Goal: Book appointment/travel/reservation

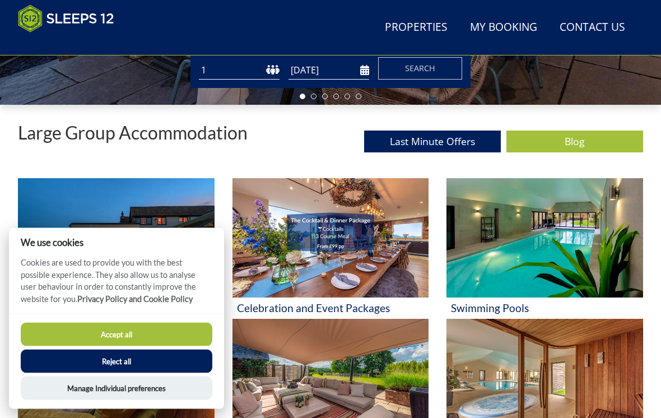
scroll to position [345, 0]
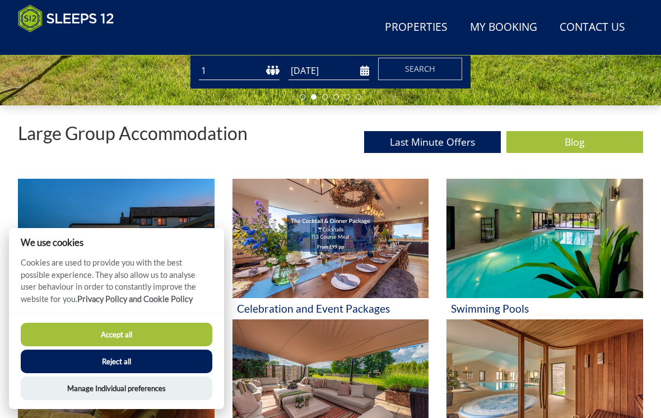
click at [165, 400] on button "Manage Individual preferences" at bounding box center [117, 389] width 192 height 24
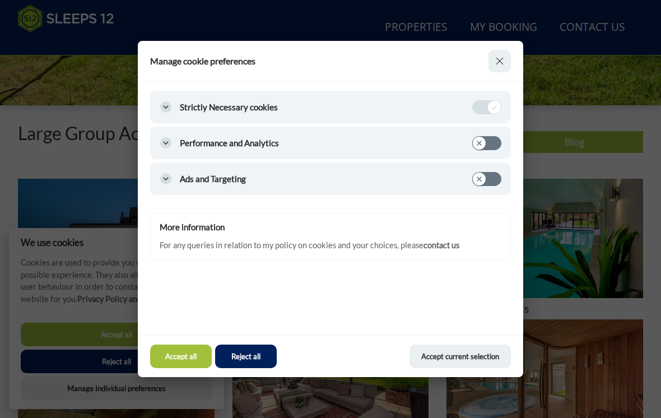
click at [470, 366] on button "Accept current selection" at bounding box center [460, 357] width 101 height 24
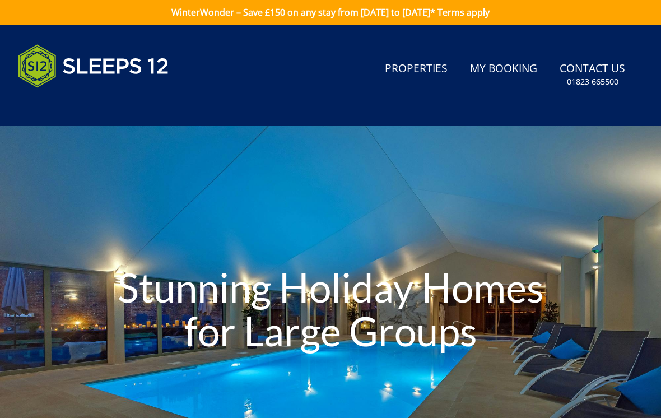
click at [428, 73] on link "Properties" at bounding box center [417, 69] width 72 height 25
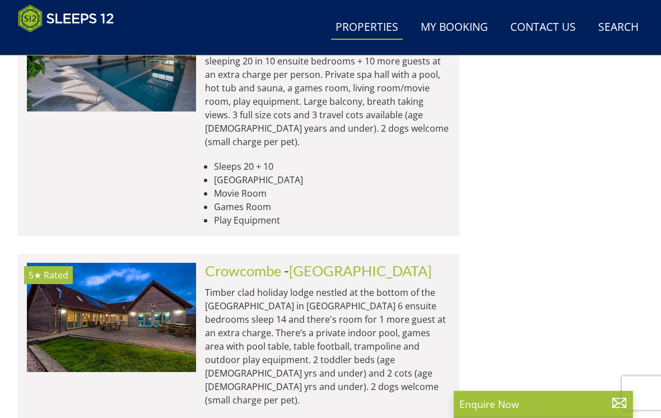
scroll to position [4324, 0]
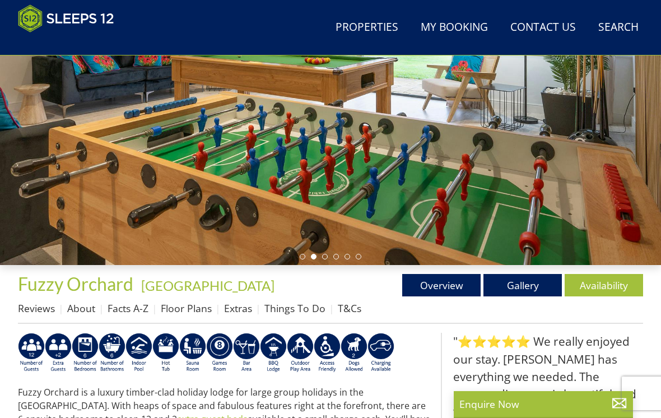
scroll to position [184, 0]
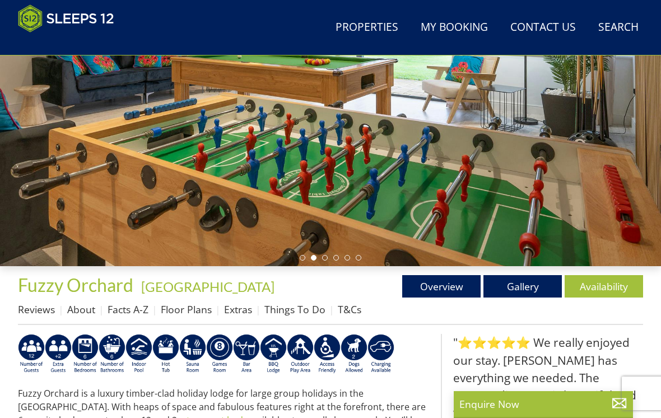
click at [609, 285] on link "Availability" at bounding box center [604, 286] width 78 height 22
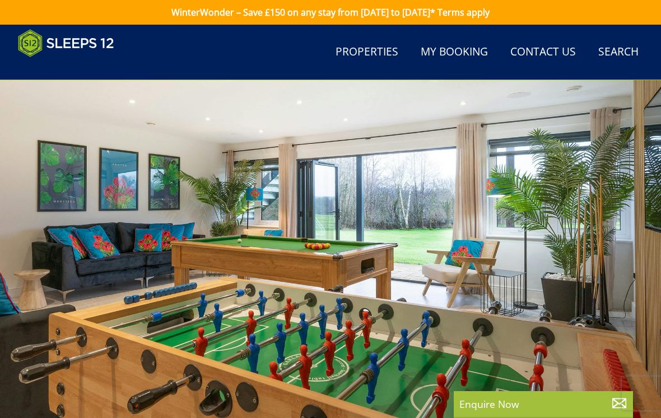
scroll to position [184, 0]
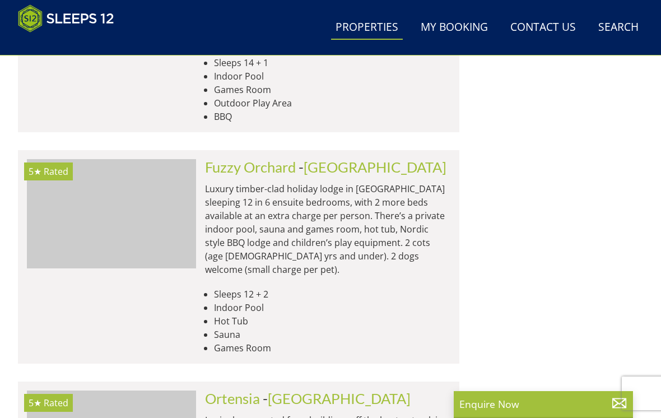
scroll to position [4688, 0]
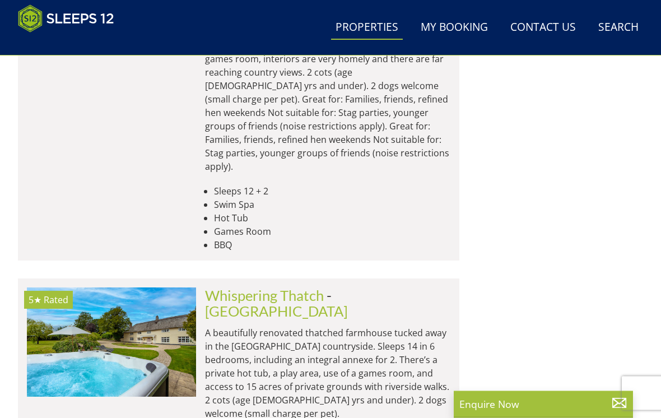
scroll to position [5593, 0]
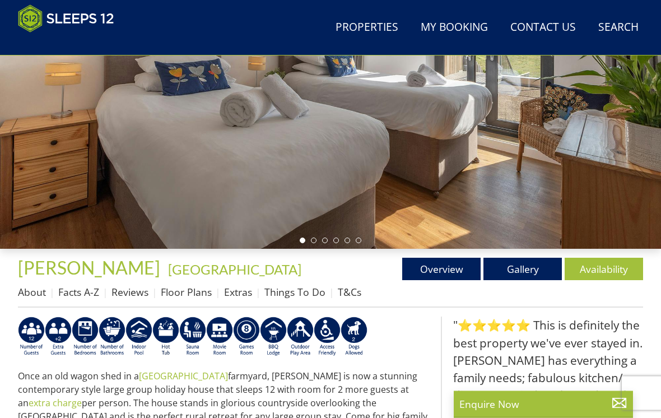
scroll to position [202, 0]
click at [615, 267] on link "Availability" at bounding box center [604, 269] width 78 height 22
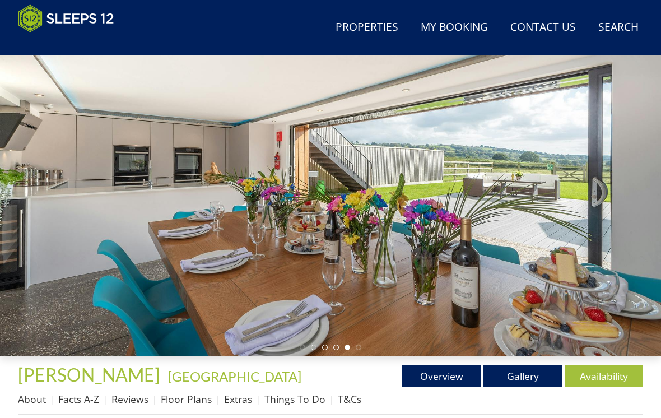
scroll to position [95, 0]
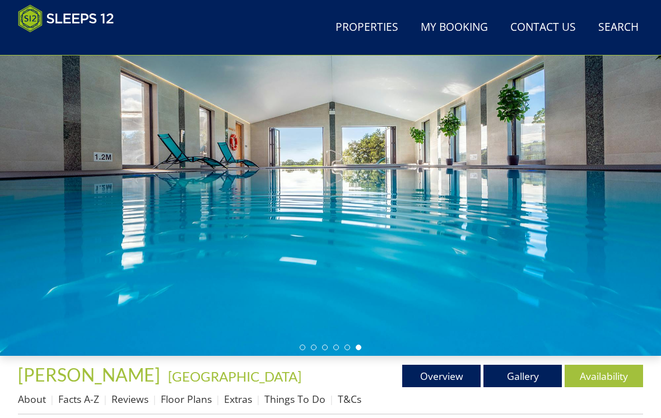
click at [523, 374] on link "Gallery" at bounding box center [523, 376] width 78 height 22
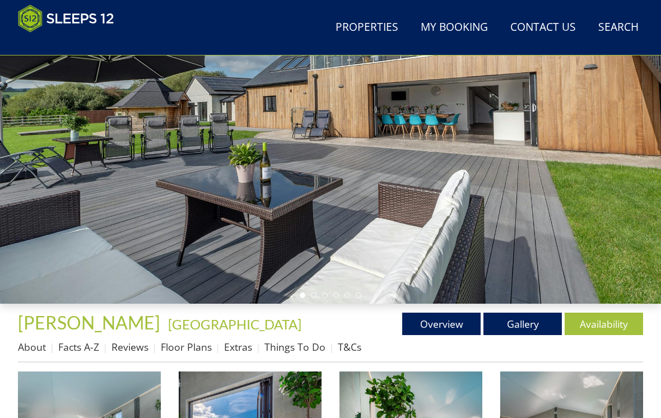
scroll to position [148, 0]
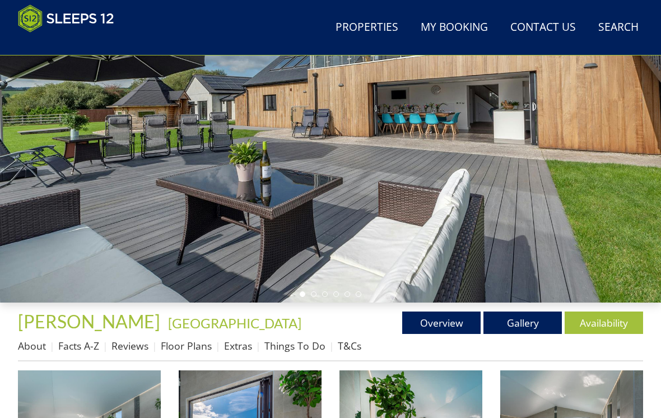
click at [610, 324] on link "Availability" at bounding box center [604, 323] width 78 height 22
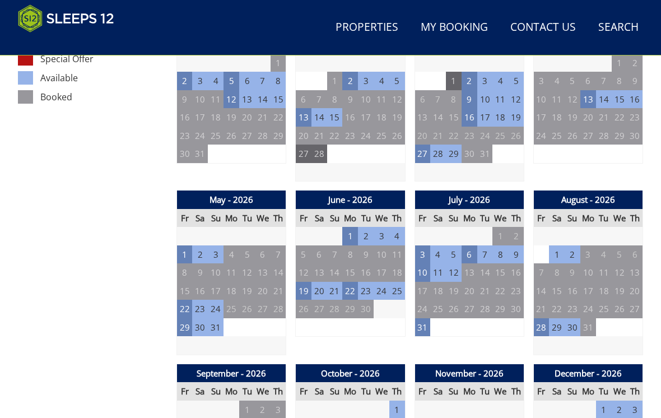
scroll to position [685, 0]
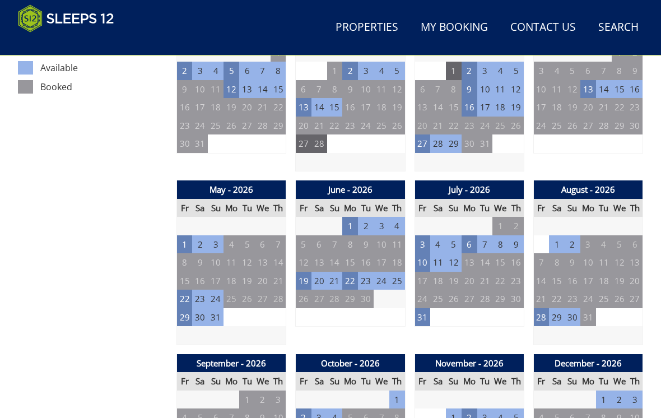
click at [193, 290] on td "23" at bounding box center [200, 299] width 16 height 18
click at [191, 290] on td "22" at bounding box center [185, 299] width 16 height 18
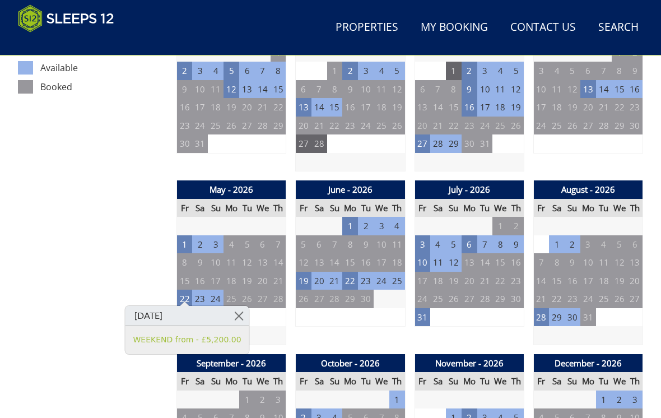
click at [237, 313] on link at bounding box center [239, 316] width 20 height 20
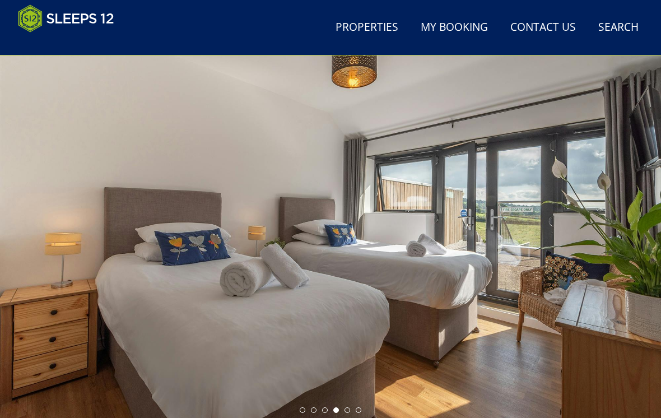
scroll to position [0, 0]
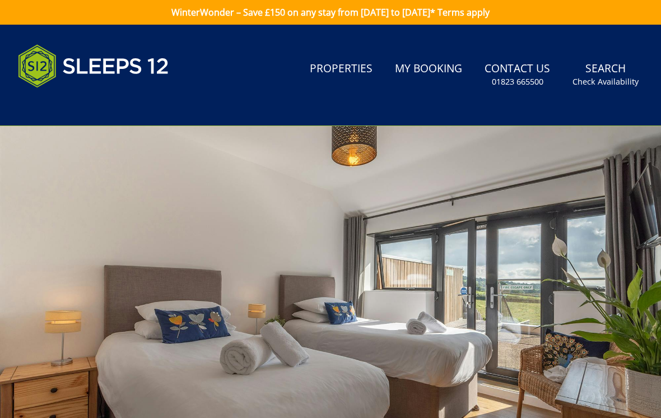
scroll to position [148, 0]
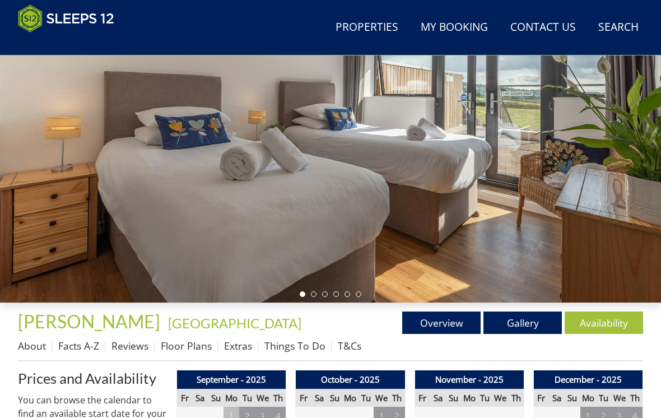
scroll to position [95, 0]
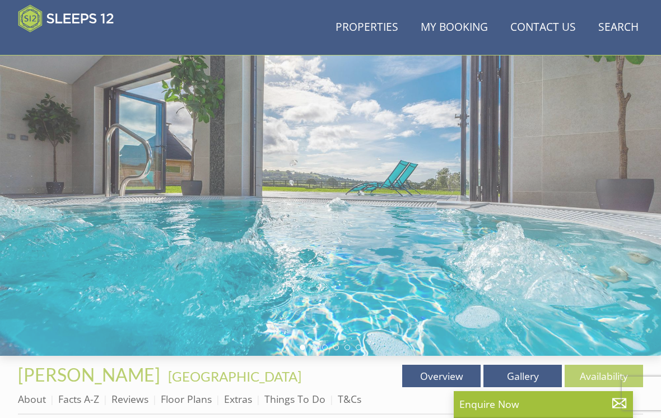
scroll to position [202, 0]
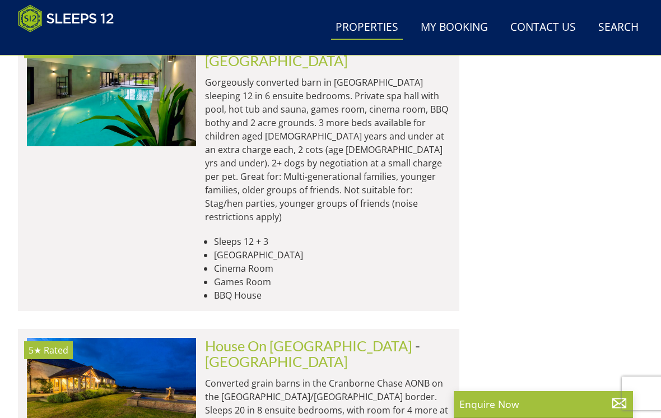
scroll to position [9289, 0]
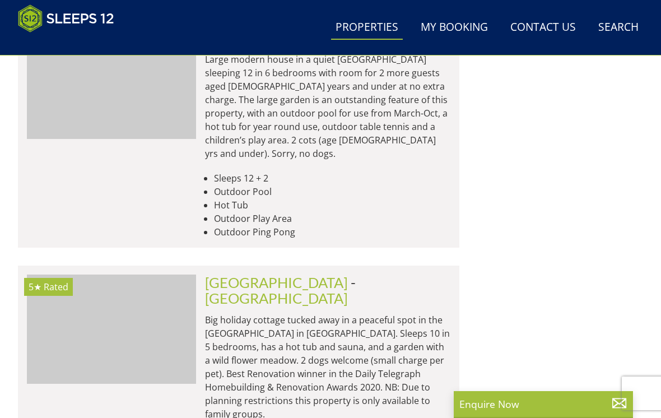
scroll to position [2352, 0]
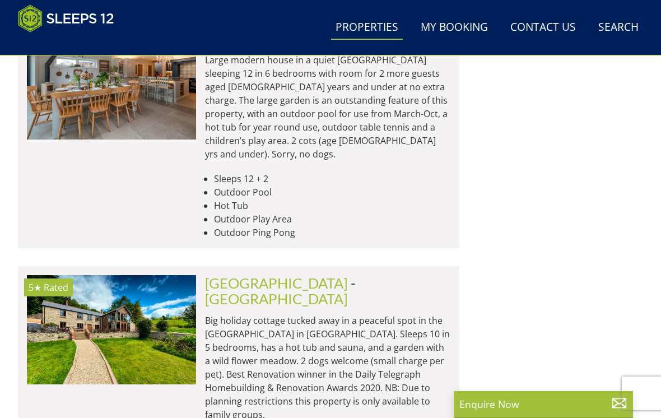
click at [220, 314] on p "Big holiday cottage tucked away in a peaceful spot in the [GEOGRAPHIC_DATA] in …" at bounding box center [327, 368] width 245 height 108
click at [169, 275] on img at bounding box center [111, 329] width 169 height 109
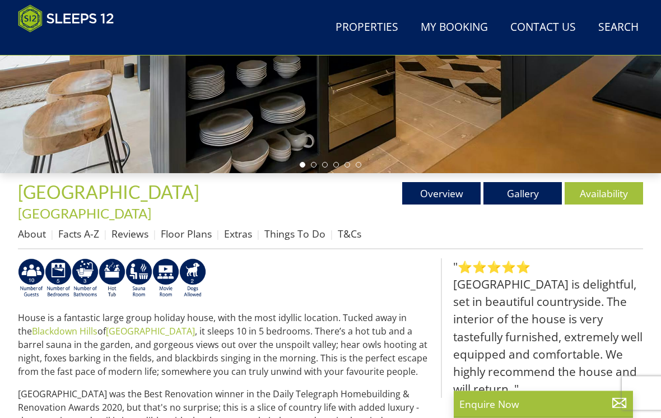
scroll to position [296, 0]
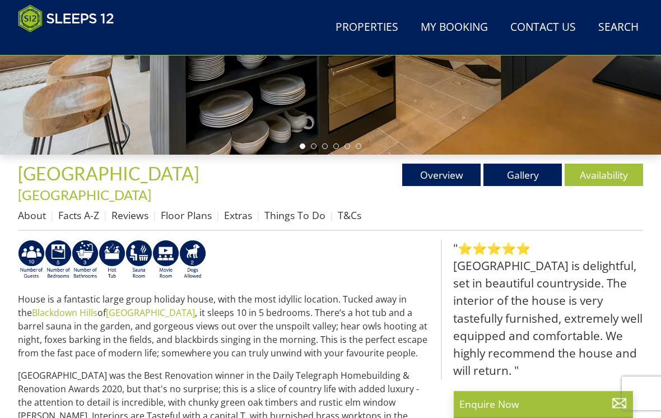
click at [595, 181] on link "Availability" at bounding box center [604, 175] width 78 height 22
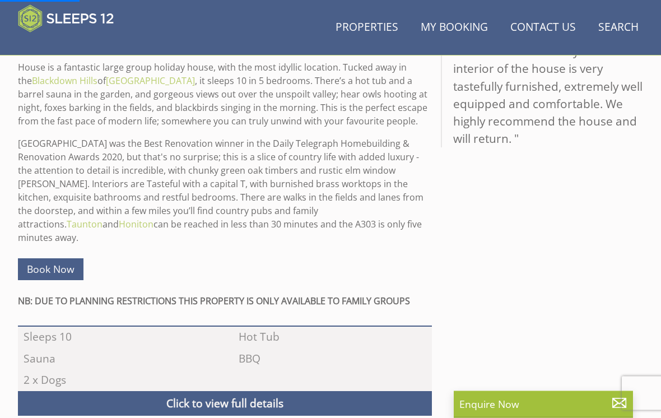
scroll to position [553, 0]
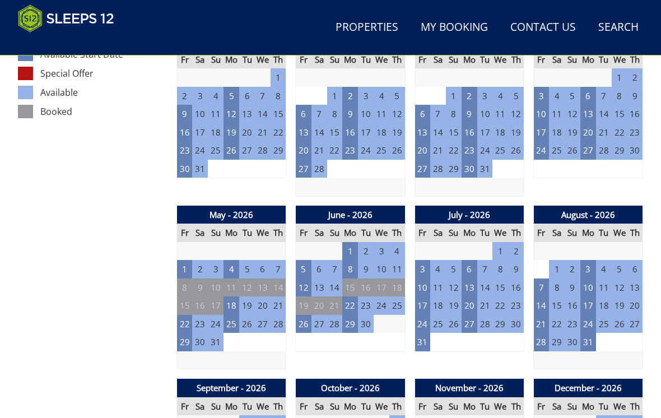
scroll to position [682, 0]
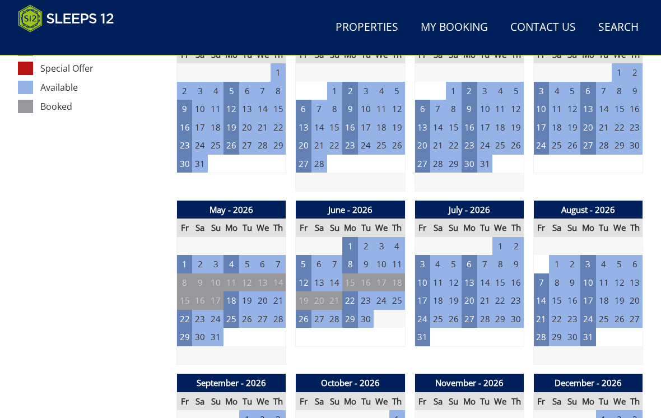
click at [187, 310] on td "22" at bounding box center [185, 319] width 16 height 18
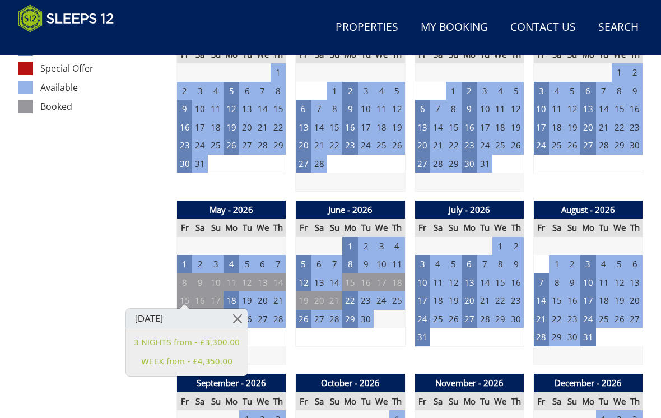
click at [306, 310] on td "26" at bounding box center [304, 319] width 16 height 18
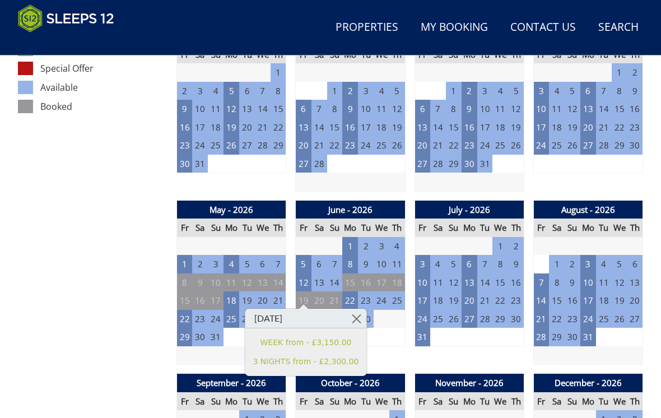
click at [181, 328] on td "29" at bounding box center [185, 337] width 16 height 18
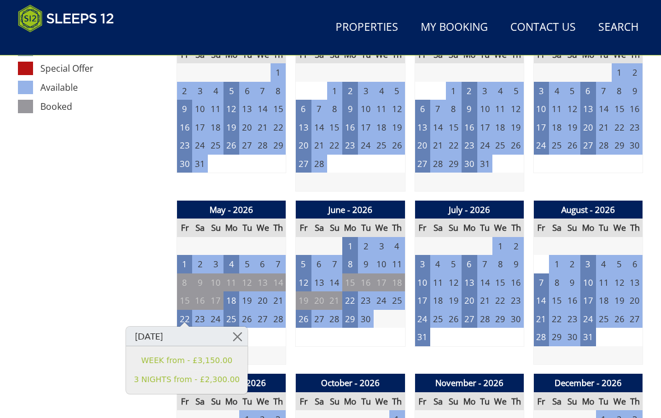
click at [185, 310] on td "22" at bounding box center [185, 319] width 16 height 18
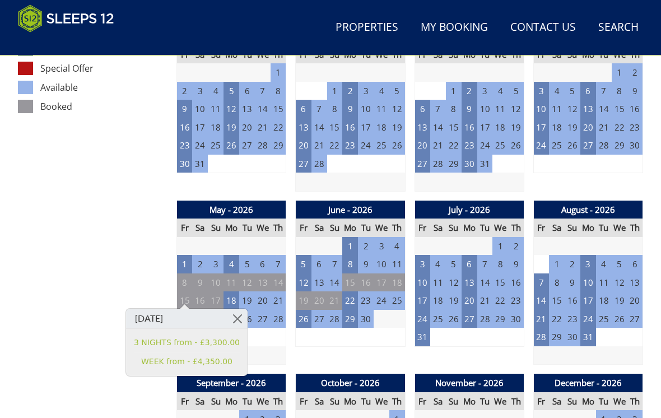
click at [236, 317] on link at bounding box center [238, 319] width 20 height 20
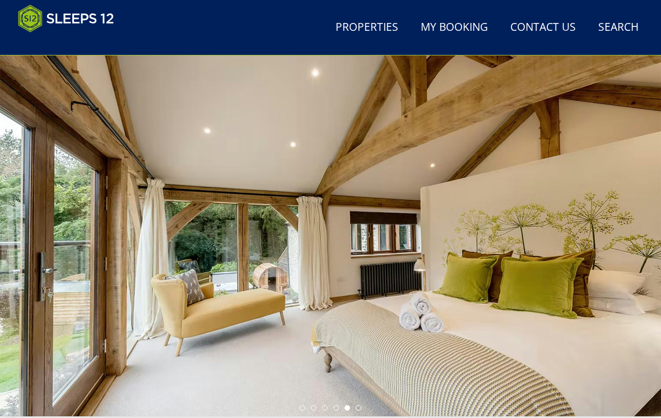
scroll to position [0, 0]
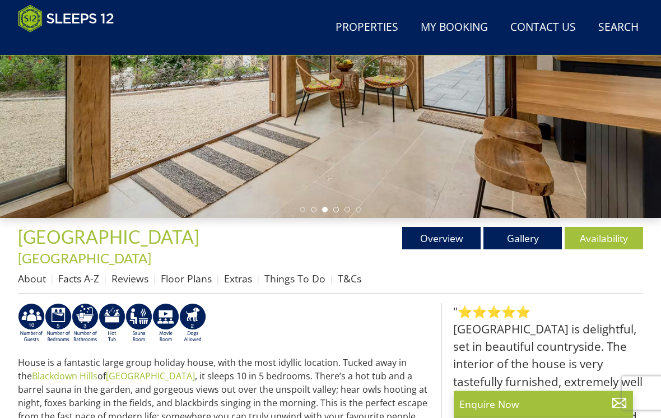
scroll to position [233, 0]
click at [291, 272] on link "Things To Do" at bounding box center [295, 278] width 61 height 13
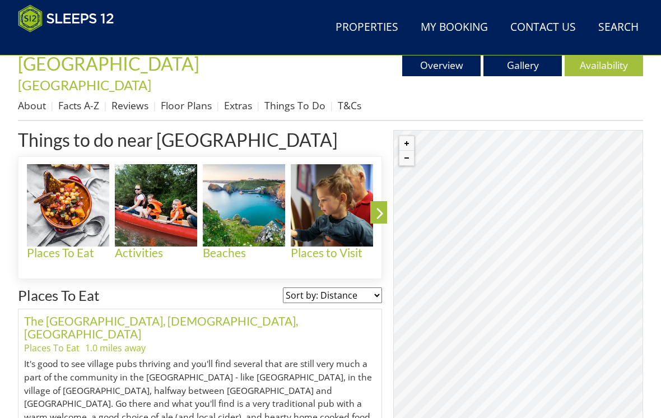
scroll to position [405, 0]
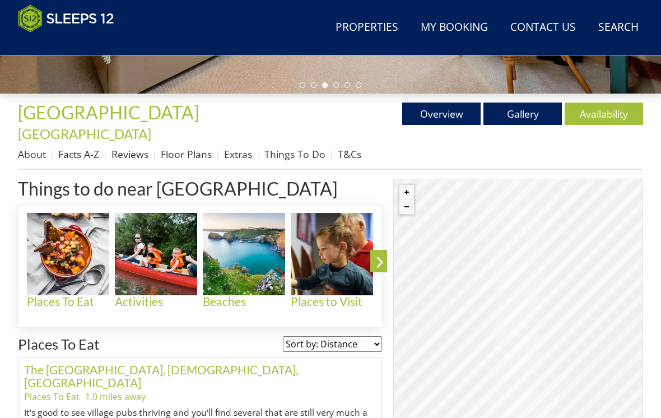
scroll to position [358, 0]
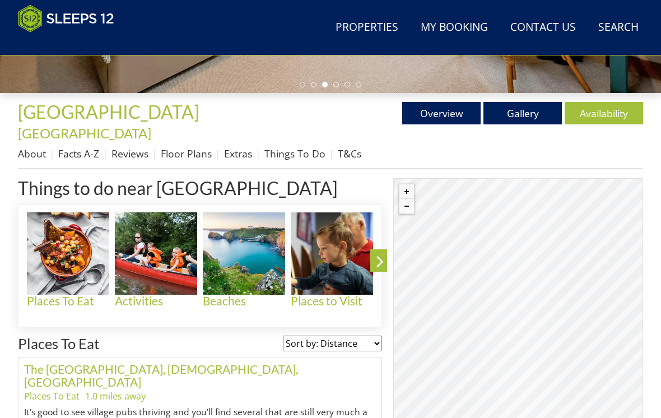
click at [163, 243] on img at bounding box center [156, 253] width 82 height 82
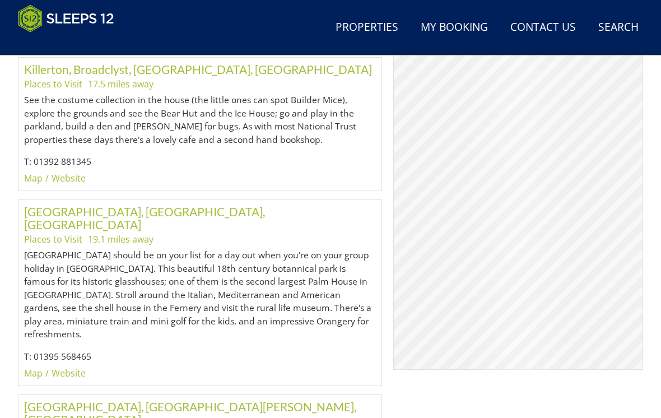
scroll to position [14916, 0]
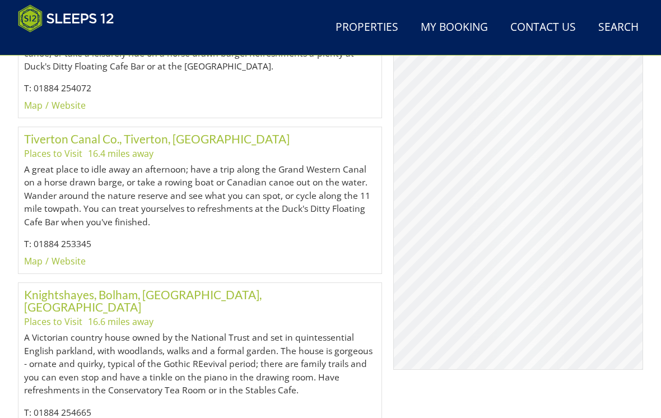
scroll to position [1180, 0]
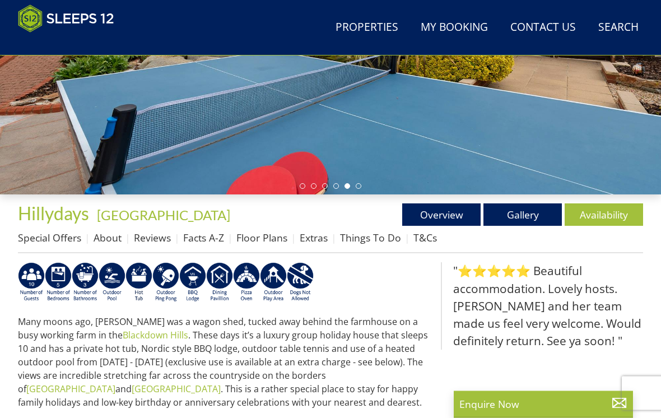
scroll to position [256, 0]
click at [606, 213] on link "Availability" at bounding box center [604, 214] width 78 height 22
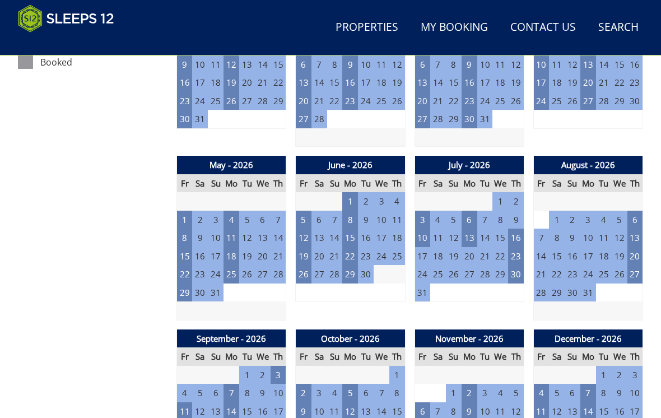
scroll to position [710, 0]
click at [186, 268] on td "22" at bounding box center [185, 274] width 16 height 18
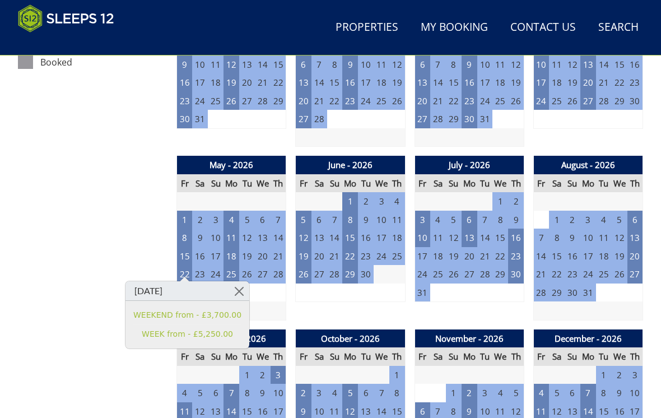
click at [191, 247] on td "15" at bounding box center [185, 256] width 16 height 18
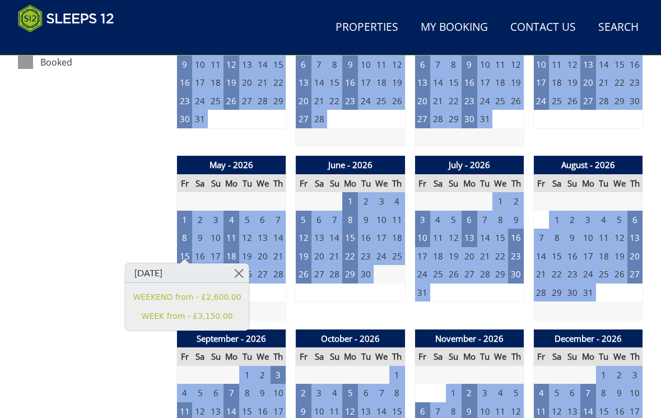
click at [306, 272] on td "26" at bounding box center [304, 274] width 16 height 18
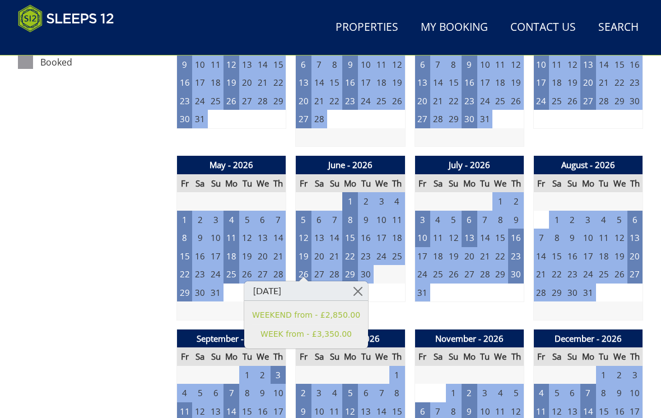
click at [182, 289] on td "29" at bounding box center [185, 293] width 16 height 18
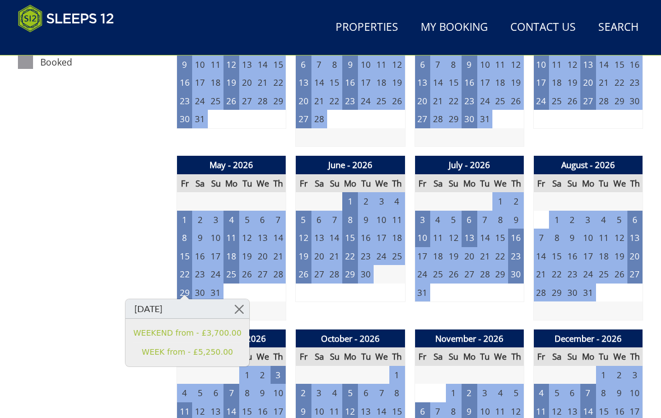
click at [188, 233] on td "8" at bounding box center [185, 238] width 16 height 18
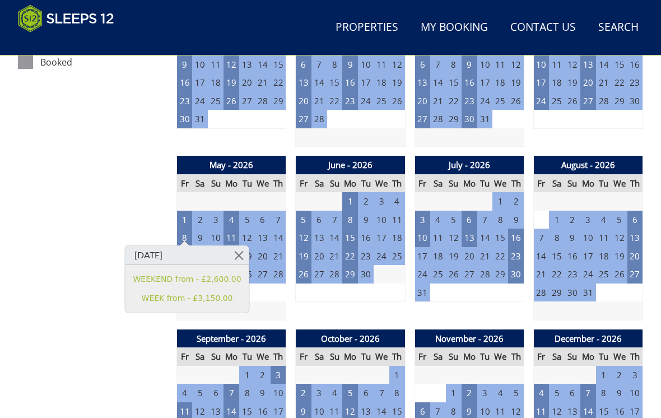
click at [238, 252] on link at bounding box center [239, 255] width 20 height 20
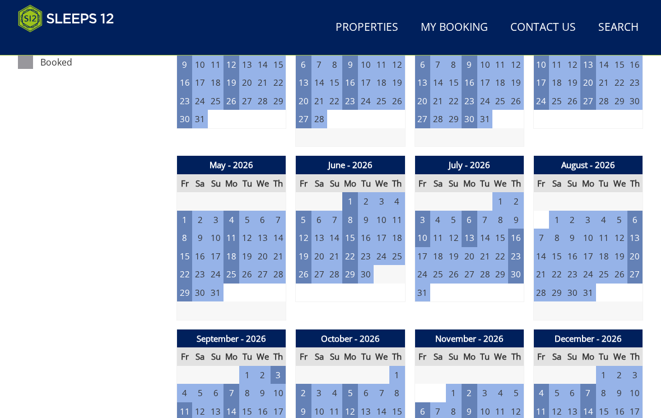
click at [188, 249] on td "15" at bounding box center [185, 256] width 16 height 18
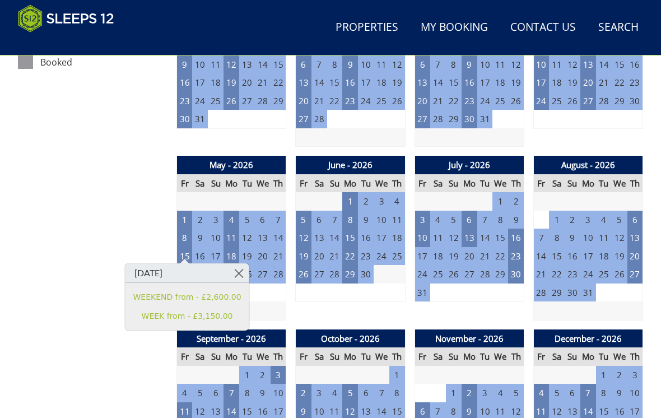
click at [240, 270] on link at bounding box center [239, 273] width 20 height 20
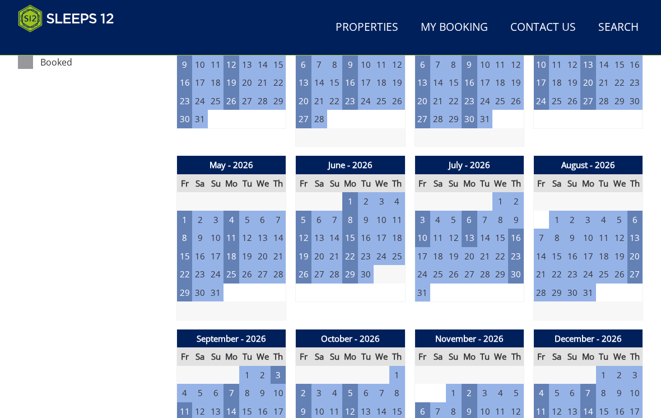
click at [189, 265] on td "22" at bounding box center [185, 274] width 16 height 18
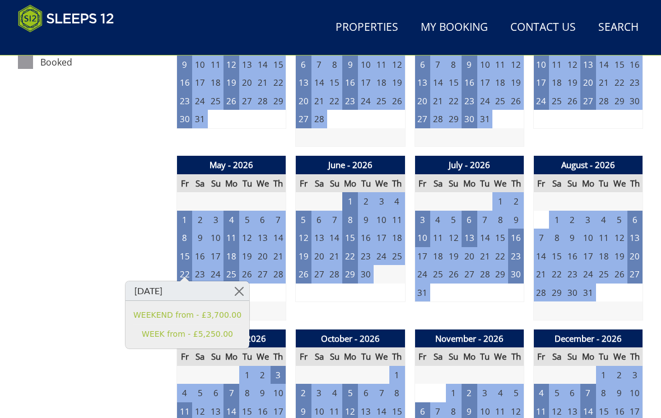
click at [239, 289] on link at bounding box center [240, 291] width 20 height 20
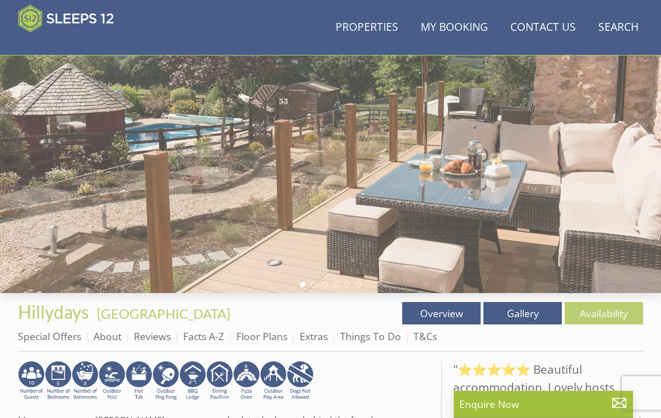
scroll to position [151, 0]
